Goal: Information Seeking & Learning: Learn about a topic

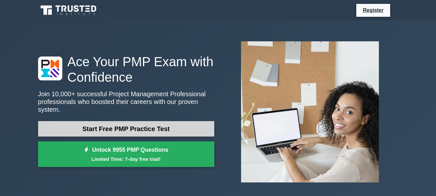
click at [139, 127] on link "Start Free PMP Practice Test" at bounding box center [126, 128] width 176 height 15
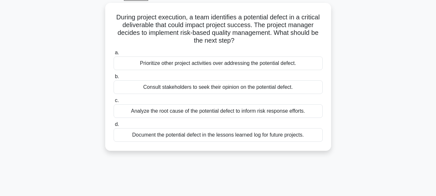
scroll to position [36, 0]
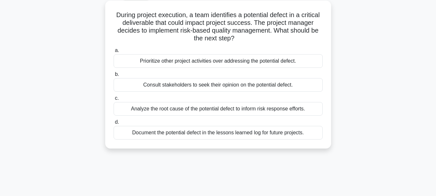
click at [197, 133] on div "Document the potential defect in the lessons learned log for future projects." at bounding box center [218, 133] width 209 height 14
click at [114, 124] on input "d. Document the potential defect in the lessons learned log for future projects." at bounding box center [114, 122] width 0 height 4
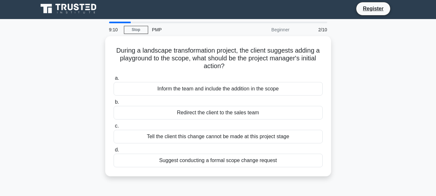
scroll to position [0, 0]
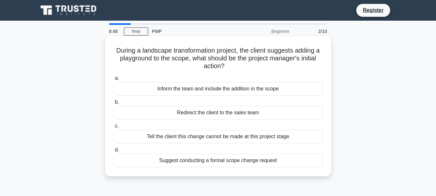
click at [226, 162] on div "Suggest conducting a formal scope change request" at bounding box center [218, 161] width 209 height 14
click at [114, 152] on input "d. Suggest conducting a formal scope change request" at bounding box center [114, 150] width 0 height 4
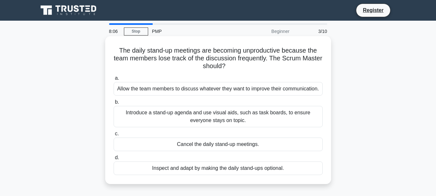
click at [180, 116] on div "Introduce a stand-up agenda and use visual aids, such as task boards, to ensure…" at bounding box center [218, 116] width 209 height 21
click at [114, 104] on input "b. Introduce a stand-up agenda and use visual aids, such as task boards, to ens…" at bounding box center [114, 102] width 0 height 4
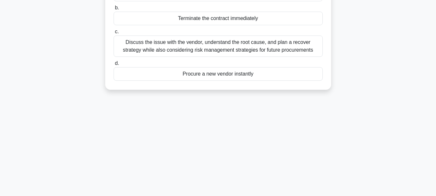
scroll to position [107, 0]
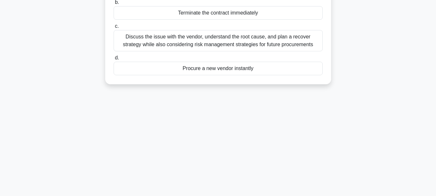
click at [259, 40] on div "Discuss the issue with the vendor, understand the root cause, and plan a recove…" at bounding box center [218, 40] width 209 height 21
click at [114, 28] on input "c. Discuss the issue with the vendor, understand the root cause, and plan a rec…" at bounding box center [114, 26] width 0 height 4
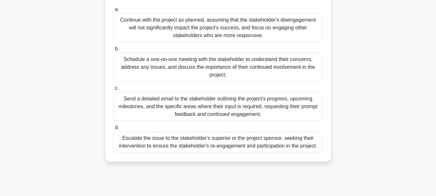
click at [234, 67] on div "Schedule a one-on-one meeting with the stakeholder to understand their concerns…" at bounding box center [218, 67] width 209 height 29
click at [114, 51] on input "b. Schedule a one-on-one meeting with the stakeholder to understand their conce…" at bounding box center [114, 49] width 0 height 4
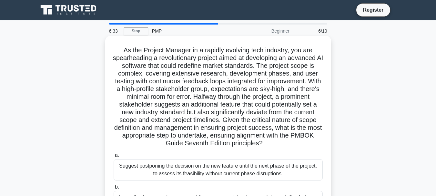
scroll to position [0, 0]
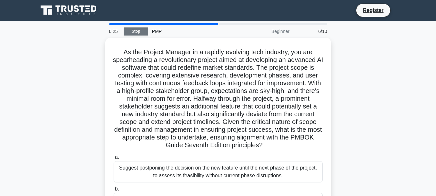
click at [138, 31] on link "Stop" at bounding box center [136, 31] width 24 height 8
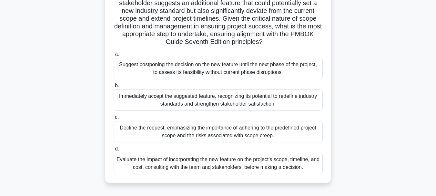
scroll to position [107, 0]
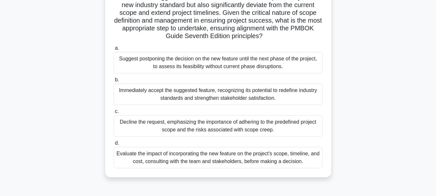
click at [239, 155] on div "Evaluate the impact of incorporating the new feature on the project's scope, ti…" at bounding box center [218, 157] width 209 height 21
click at [114, 145] on input "d. Evaluate the impact of incorporating the new feature on the project's scope,…" at bounding box center [114, 143] width 0 height 4
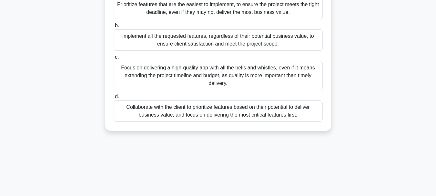
click at [208, 112] on div "Collaborate with the client to prioritize features based on their potential to …" at bounding box center [218, 110] width 209 height 21
click at [114, 99] on input "d. Collaborate with the client to prioritize features based on their potential …" at bounding box center [114, 97] width 0 height 4
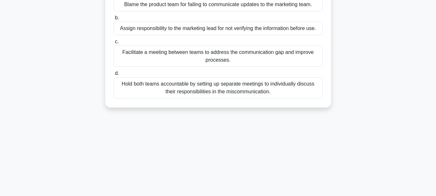
click at [236, 57] on div "Facilitate a meeting between teams to address the communication gap and improve…" at bounding box center [218, 56] width 209 height 21
click at [114, 44] on input "c. Facilitate a meeting between teams to address the communication gap and impr…" at bounding box center [114, 42] width 0 height 4
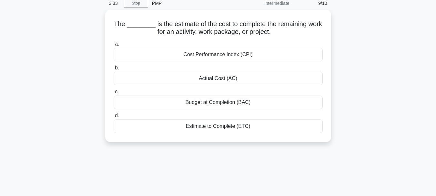
scroll to position [0, 0]
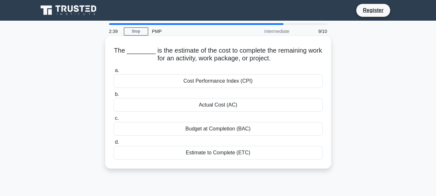
click at [232, 154] on div "Estimate to Complete (ETC)" at bounding box center [218, 153] width 209 height 14
click at [114, 144] on input "d. Estimate to Complete (ETC)" at bounding box center [114, 142] width 0 height 4
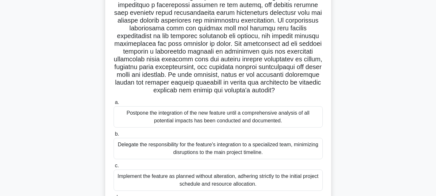
scroll to position [163, 0]
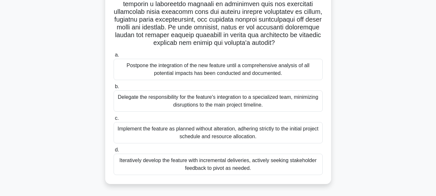
click at [222, 100] on div "Delegate the responsibility for the feature's integration to a specialized team…" at bounding box center [218, 100] width 209 height 21
click at [114, 89] on input "b. Delegate the responsibility for the feature's integration to a specialized t…" at bounding box center [114, 87] width 0 height 4
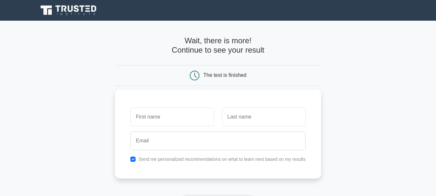
click at [182, 124] on input "text" at bounding box center [172, 116] width 84 height 19
type input "george"
click at [280, 126] on input "text" at bounding box center [264, 116] width 84 height 19
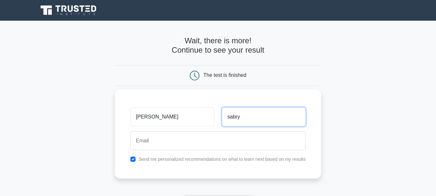
type input "sabry"
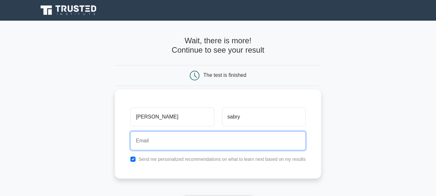
click at [260, 138] on input "email" at bounding box center [217, 140] width 175 height 19
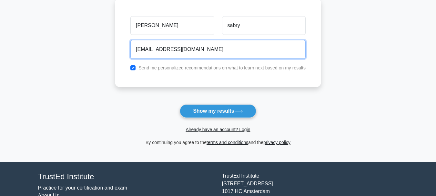
scroll to position [107, 0]
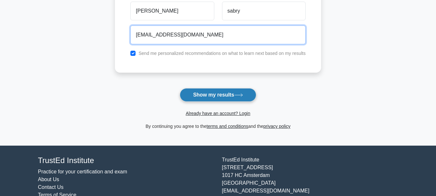
type input "georgesabryyacoub@gmail.com"
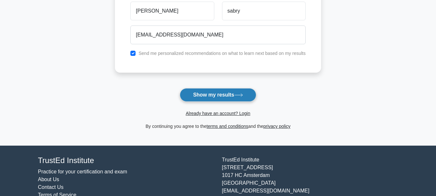
click at [237, 97] on icon at bounding box center [238, 95] width 9 height 4
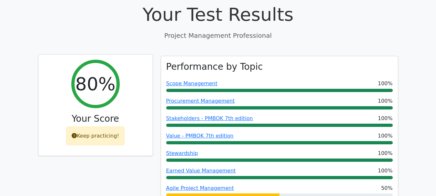
scroll to position [323, 0]
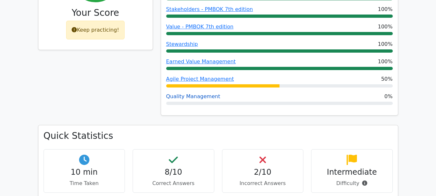
click at [198, 93] on link "Quality Management" at bounding box center [193, 96] width 54 height 6
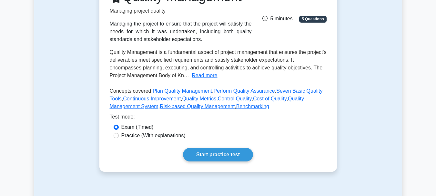
scroll to position [107, 0]
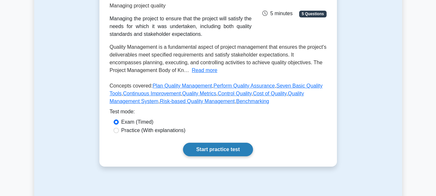
click at [220, 152] on link "Start practice test" at bounding box center [218, 150] width 70 height 14
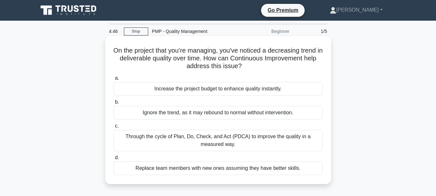
click at [172, 139] on div "Through the cycle of Plan, Do, Check, and Act (PDCA) to improve the quality in …" at bounding box center [218, 140] width 209 height 21
click at [114, 128] on input "c. Through the cycle of Plan, Do, Check, and Act (PDCA) to improve the quality …" at bounding box center [114, 126] width 0 height 4
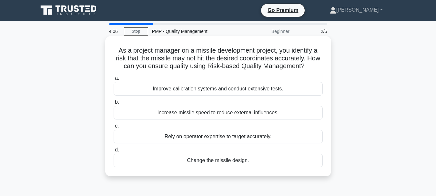
click at [197, 89] on div "Improve calibration systems and conduct extensive tests." at bounding box center [218, 89] width 209 height 14
click at [114, 80] on input "a. Improve calibration systems and conduct extensive tests." at bounding box center [114, 78] width 0 height 4
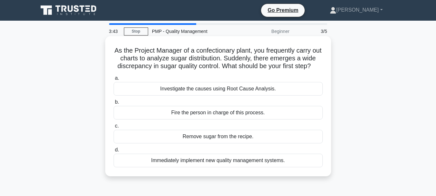
click at [210, 167] on div "Immediately implement new quality management systems." at bounding box center [218, 161] width 209 height 14
click at [114, 152] on input "d. Immediately implement new quality management systems." at bounding box center [114, 150] width 0 height 4
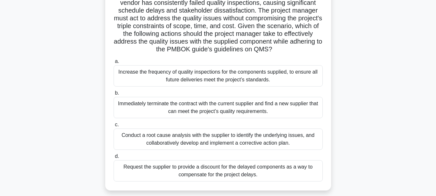
scroll to position [107, 0]
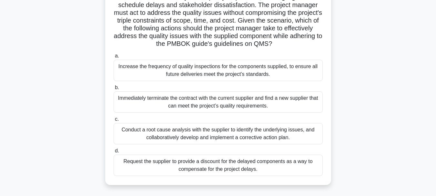
click at [243, 143] on div "Conduct a root cause analysis with the supplier to identify the underlying issu…" at bounding box center [218, 133] width 209 height 21
click at [114, 121] on input "c. Conduct a root cause analysis with the supplier to identify the underlying i…" at bounding box center [114, 119] width 0 height 4
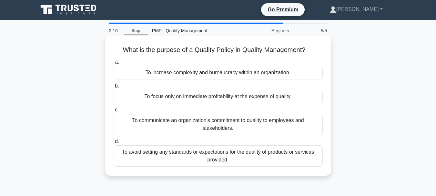
scroll to position [0, 0]
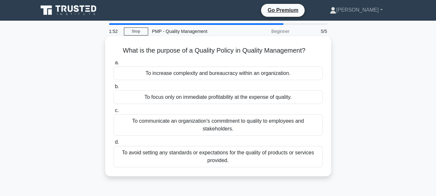
click at [196, 126] on div "To communicate an organization's commitment to quality to employees and stakeho…" at bounding box center [218, 124] width 209 height 21
click at [114, 113] on input "c. To communicate an organization's commitment to quality to employees and stak…" at bounding box center [114, 110] width 0 height 4
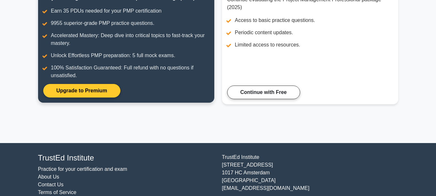
scroll to position [107, 0]
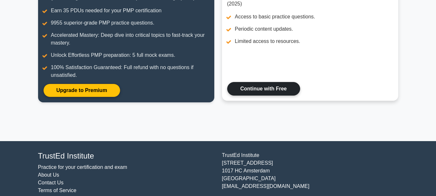
click at [277, 91] on link "Continue with Free" at bounding box center [263, 89] width 73 height 14
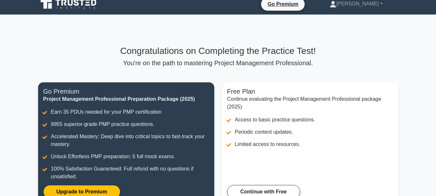
scroll to position [0, 0]
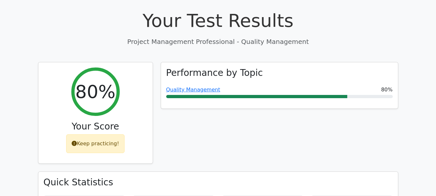
scroll to position [215, 0]
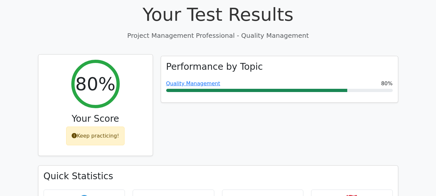
click at [99, 127] on div "Keep practicing!" at bounding box center [95, 136] width 58 height 19
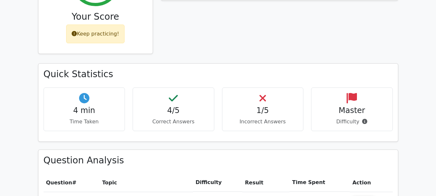
scroll to position [323, 0]
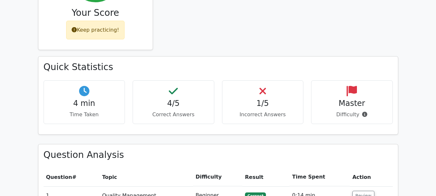
click at [263, 99] on h4 "1/5" at bounding box center [263, 103] width 71 height 9
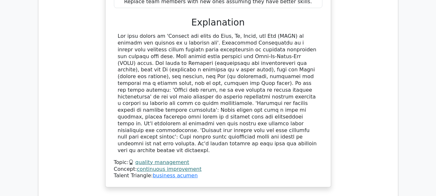
scroll to position [430, 0]
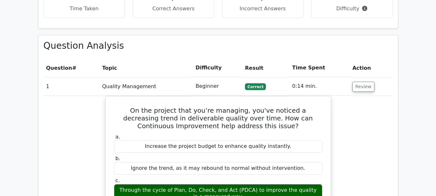
click at [253, 83] on span "Correct" at bounding box center [255, 86] width 21 height 6
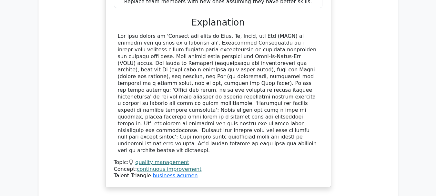
scroll to position [753, 0]
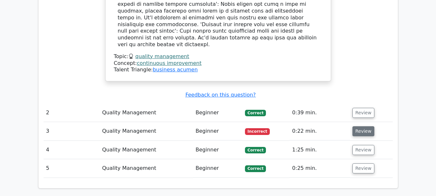
click at [361, 126] on button "Review" at bounding box center [363, 131] width 22 height 10
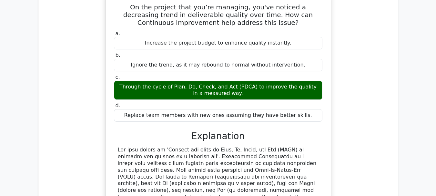
scroll to position [538, 0]
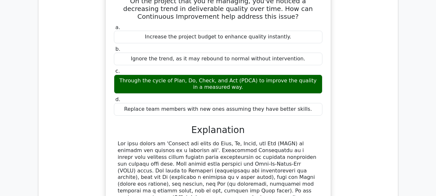
click at [221, 75] on div "Through the cycle of Plan, Do, Check, and Act (PDCA) to improve the quality in …" at bounding box center [218, 84] width 209 height 19
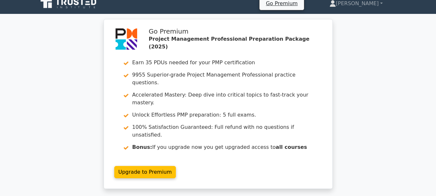
scroll to position [0, 0]
